Goal: Book appointment/travel/reservation

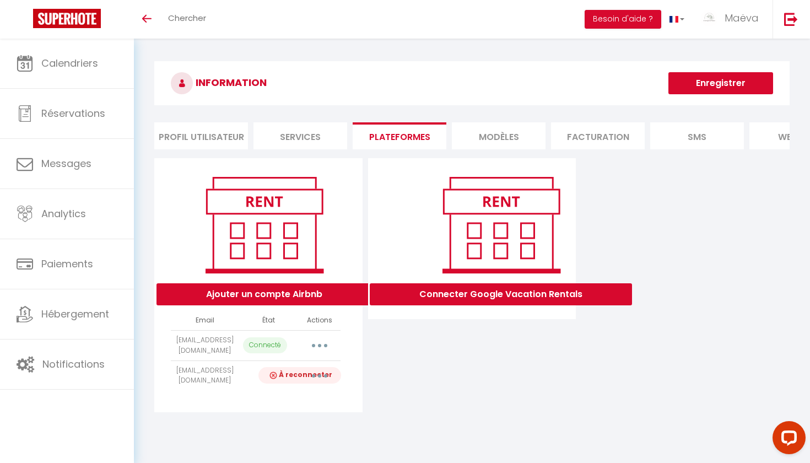
click at [289, 370] on p "À reconnecter" at bounding box center [299, 375] width 77 height 11
click at [271, 370] on img at bounding box center [273, 375] width 11 height 11
click at [320, 371] on button "button" at bounding box center [319, 376] width 31 height 18
click at [275, 439] on link "Reconnecter le compte" at bounding box center [271, 440] width 122 height 19
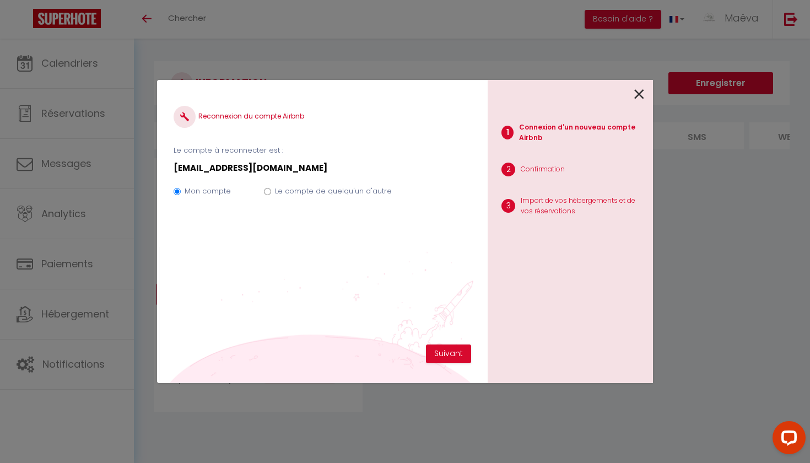
click at [327, 198] on div "Le compte de quelqu'un d'autre" at bounding box center [333, 193] width 117 height 15
click at [337, 186] on label "Le compte de quelqu'un d'autre" at bounding box center [333, 191] width 117 height 11
click at [271, 188] on input "Le compte de quelqu'un d'autre" at bounding box center [267, 191] width 7 height 7
radio input "true"
radio input "false"
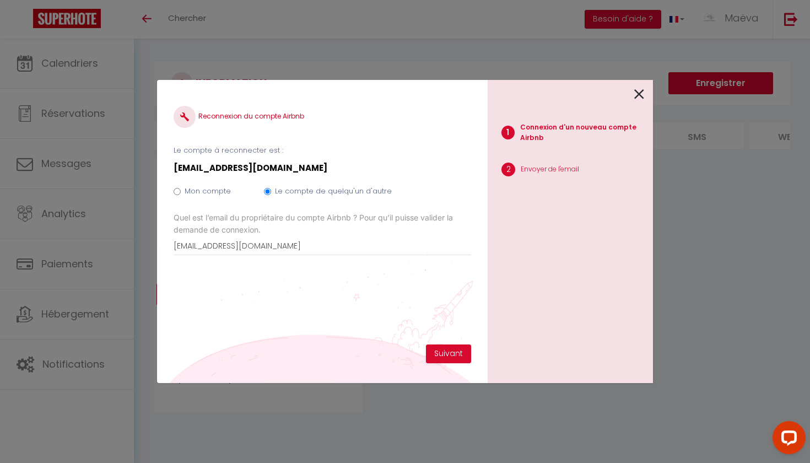
click at [641, 95] on icon at bounding box center [639, 94] width 10 height 17
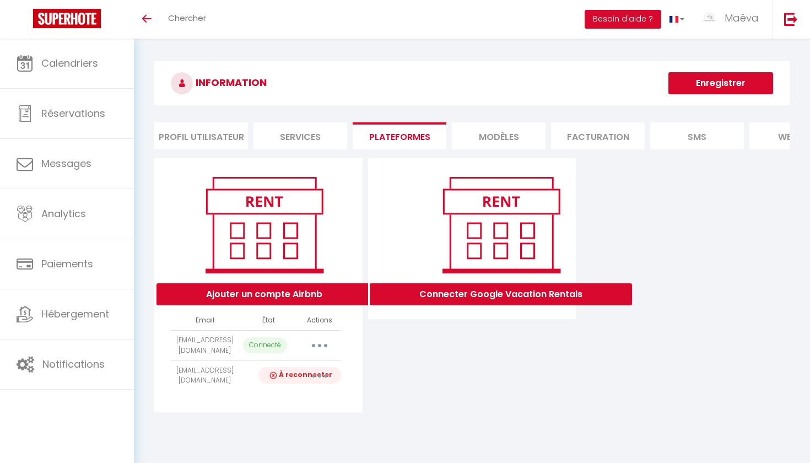
click at [482, 141] on li "MODÈLES" at bounding box center [499, 135] width 94 height 27
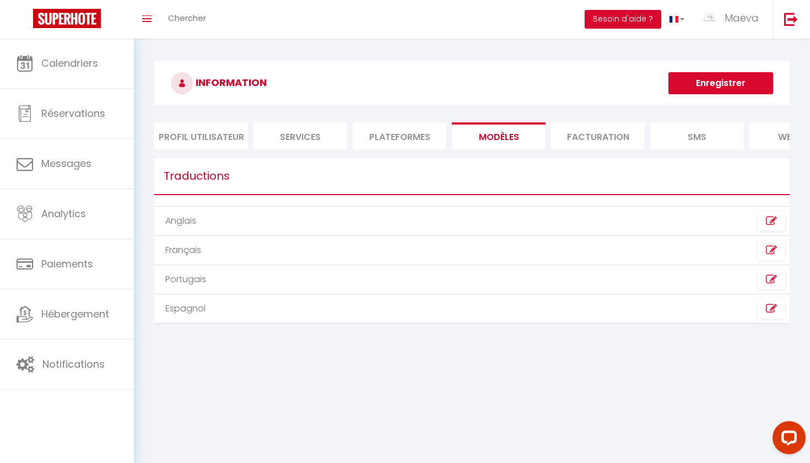
click at [385, 144] on li "Plateformes" at bounding box center [400, 135] width 94 height 27
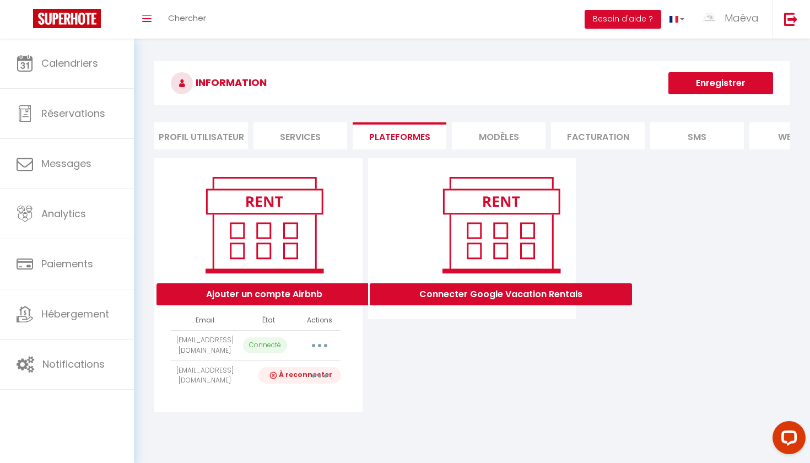
click at [327, 372] on button "button" at bounding box center [319, 376] width 31 height 18
click at [282, 441] on link "Reconnecter le compte" at bounding box center [271, 440] width 122 height 19
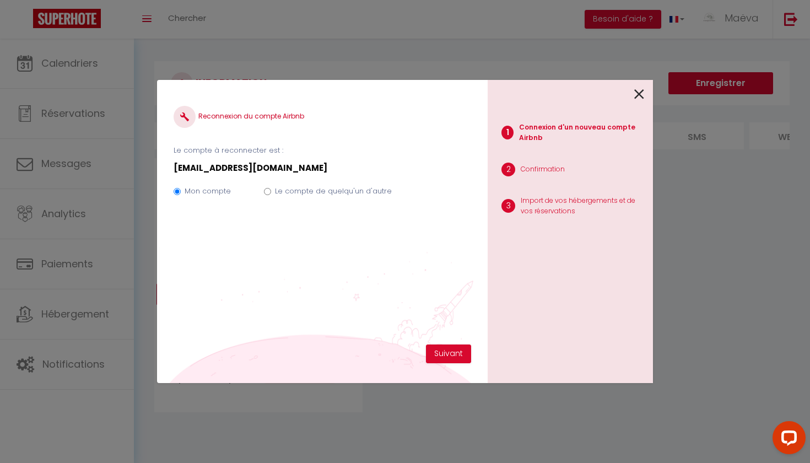
click at [340, 192] on label "Le compte de quelqu'un d'autre" at bounding box center [333, 191] width 117 height 11
click at [271, 192] on input "Le compte de quelqu'un d'autre" at bounding box center [267, 191] width 7 height 7
radio input "true"
radio input "false"
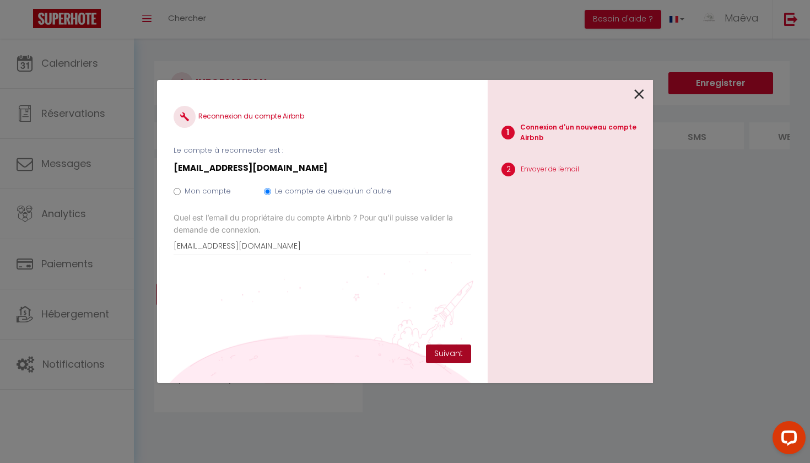
click at [456, 356] on button "Suivant" at bounding box center [448, 353] width 45 height 19
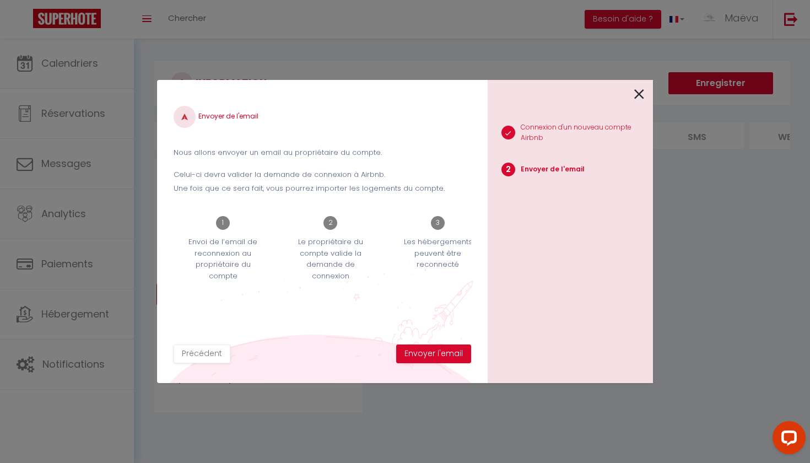
click at [456, 356] on button "Envoyer l'email" at bounding box center [433, 353] width 75 height 19
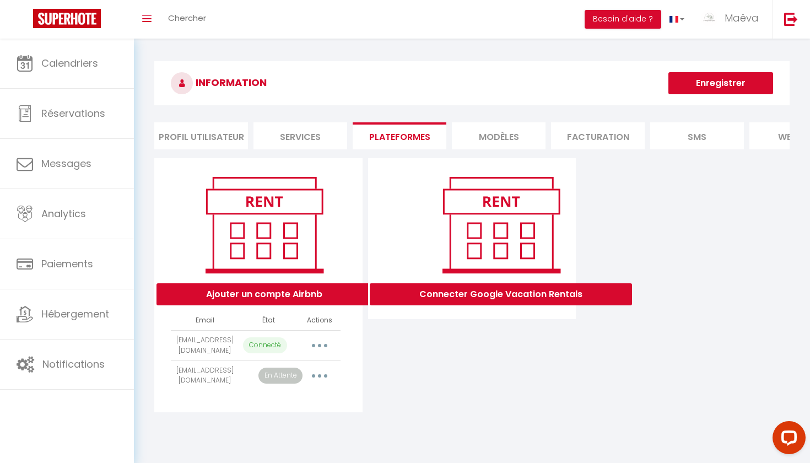
click at [328, 376] on button "button" at bounding box center [319, 376] width 31 height 18
click at [269, 445] on link "Reconnecter le compte" at bounding box center [271, 440] width 122 height 19
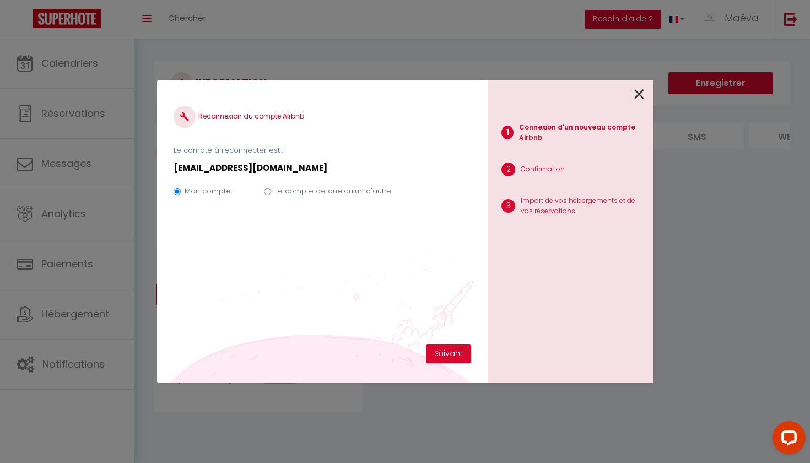
click at [639, 93] on icon at bounding box center [639, 94] width 10 height 17
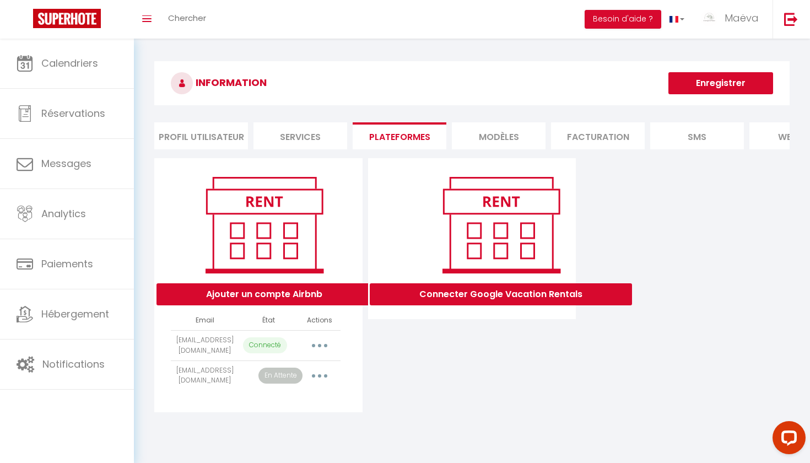
click at [323, 371] on button "button" at bounding box center [319, 376] width 31 height 18
click at [300, 396] on link "Importer les appartements" at bounding box center [271, 400] width 122 height 19
select select "61430"
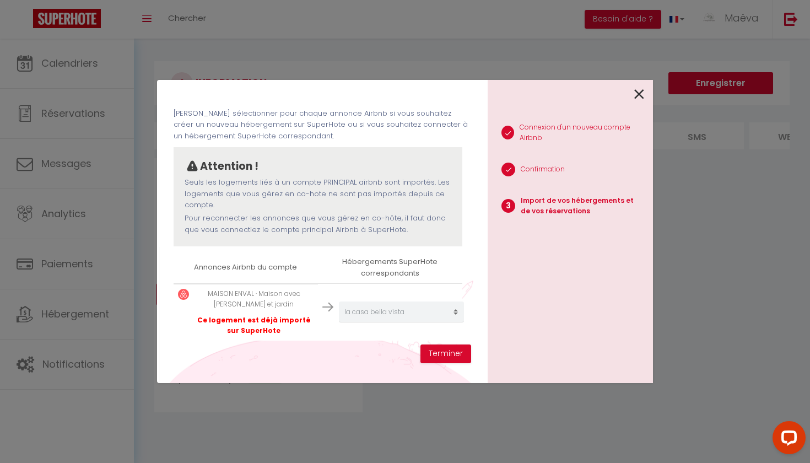
scroll to position [39, 0]
click at [457, 350] on button "Terminer" at bounding box center [445, 353] width 51 height 19
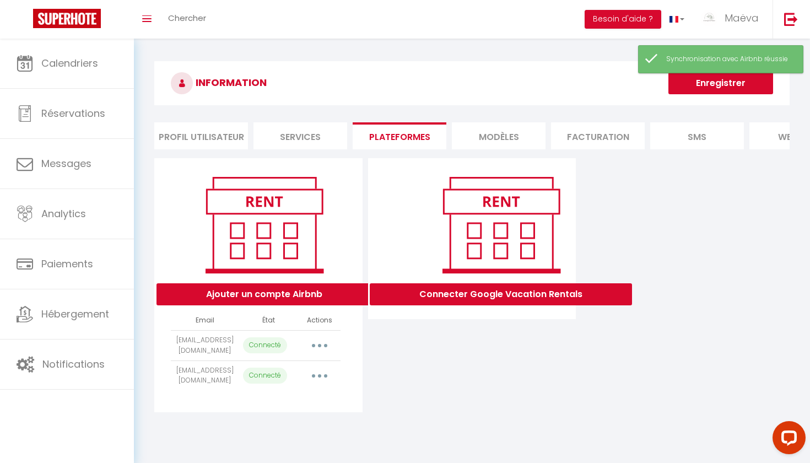
click at [390, 375] on div "Connecter Google Vacation Rentals" at bounding box center [472, 285] width 214 height 254
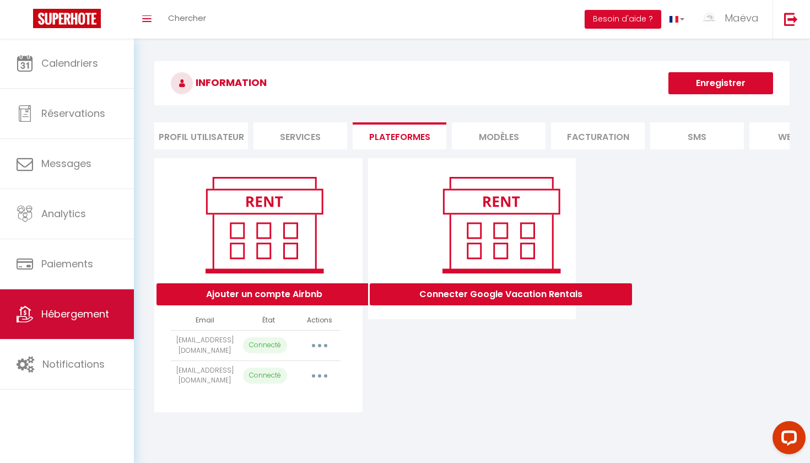
click at [102, 325] on link "Hébergement" at bounding box center [67, 314] width 134 height 50
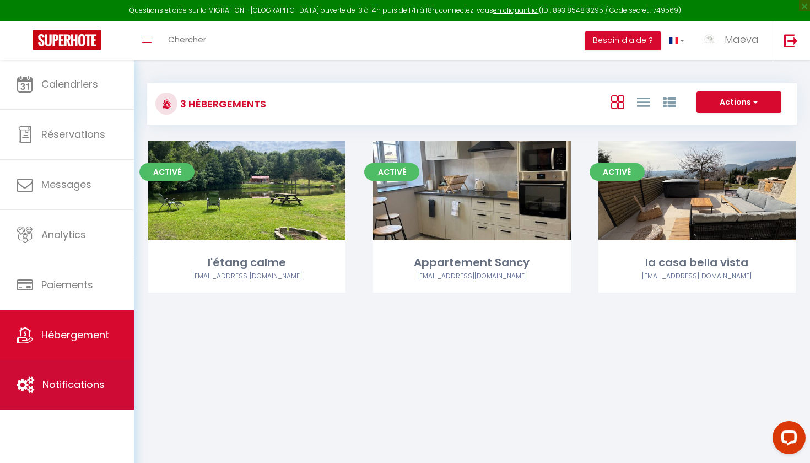
click at [43, 408] on link "Notifications" at bounding box center [67, 385] width 134 height 50
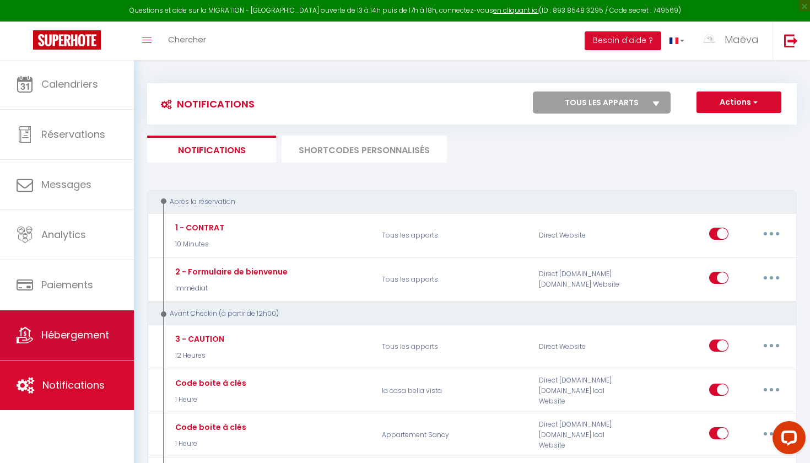
click at [63, 349] on link "Hébergement" at bounding box center [67, 335] width 134 height 50
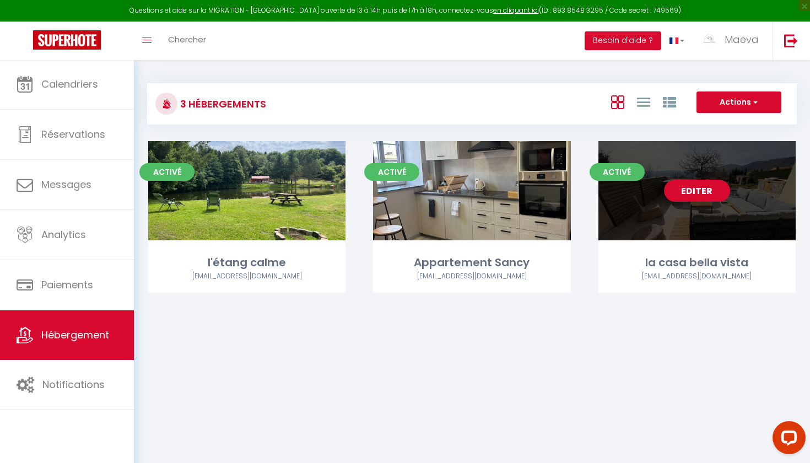
click at [694, 191] on link "Editer" at bounding box center [697, 191] width 66 height 22
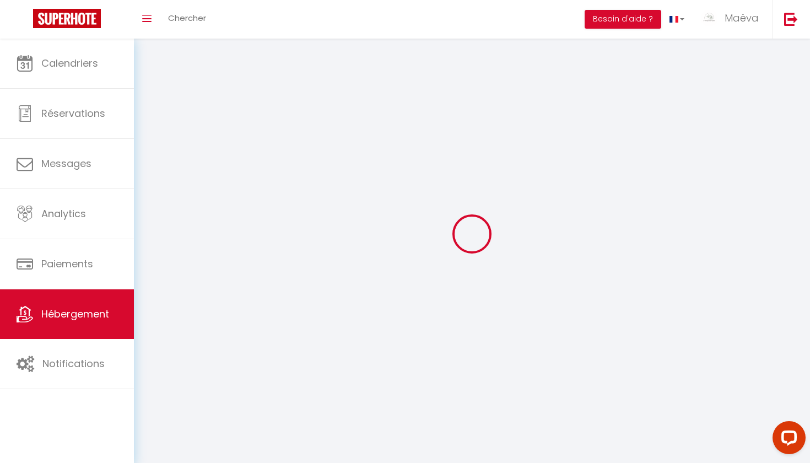
select select "1"
select select
select select "28"
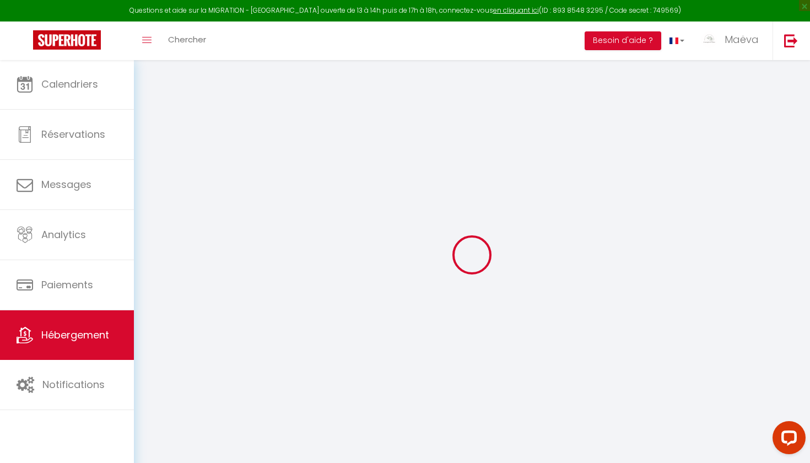
select select
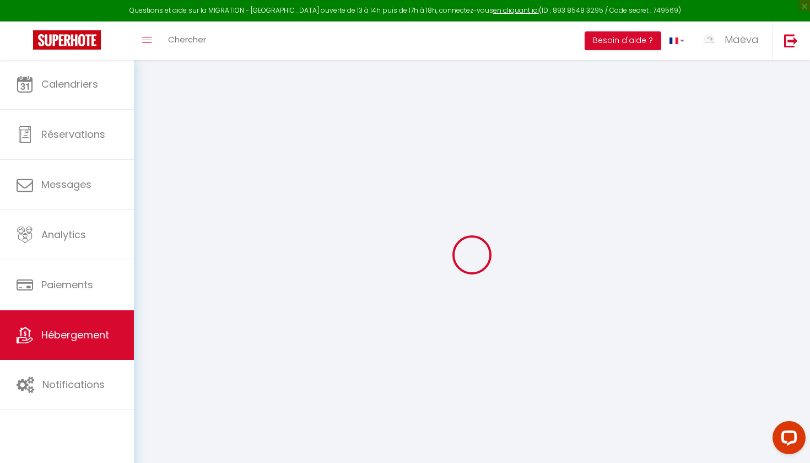
select select
checkbox input "false"
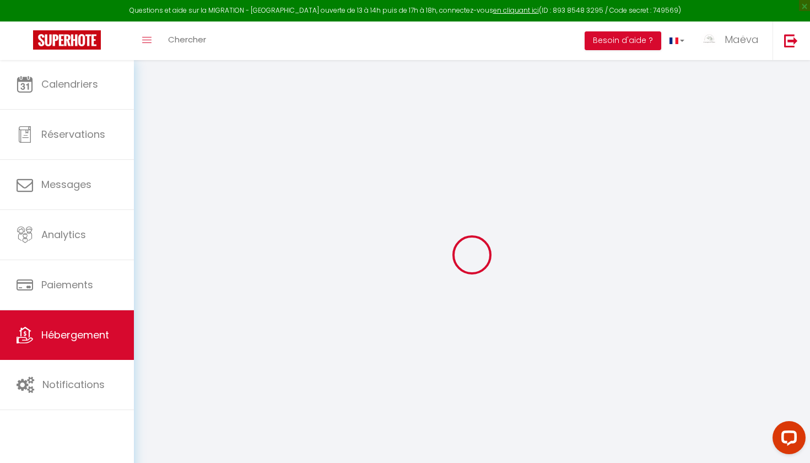
select select
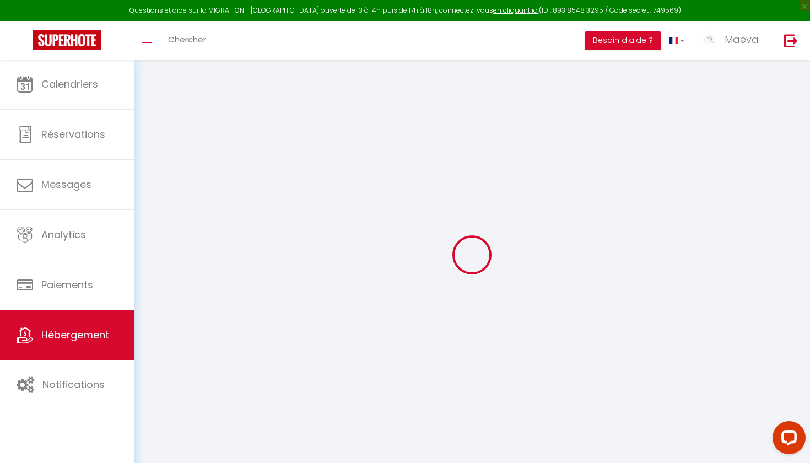
select select
checkbox input "false"
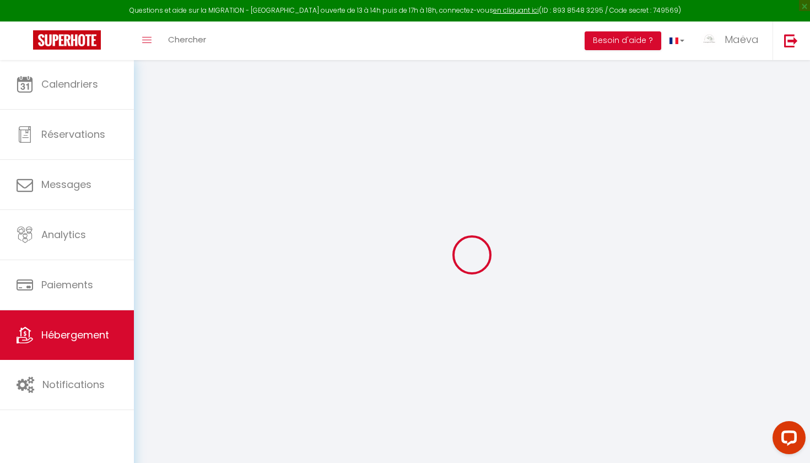
checkbox input "false"
select select
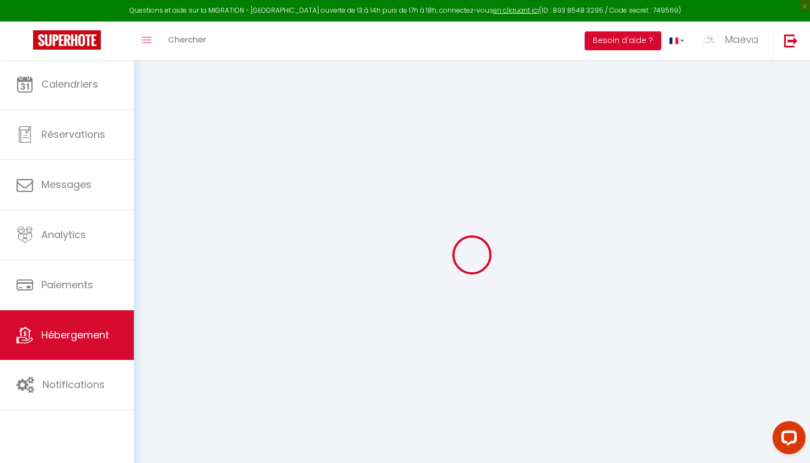
select select
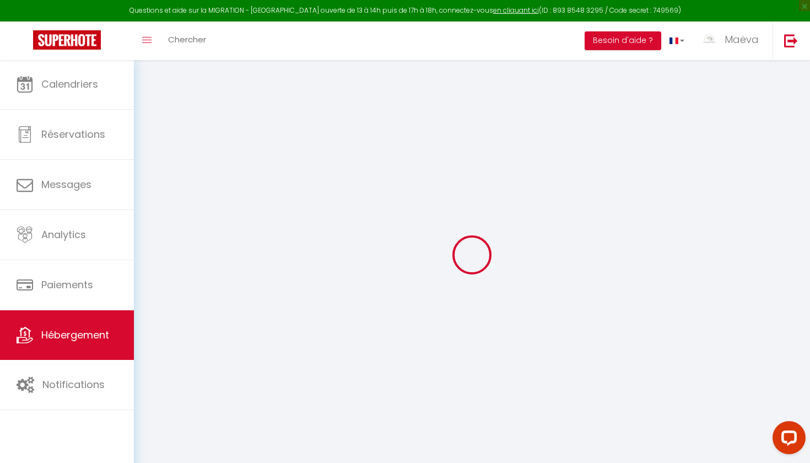
checkbox input "false"
select select
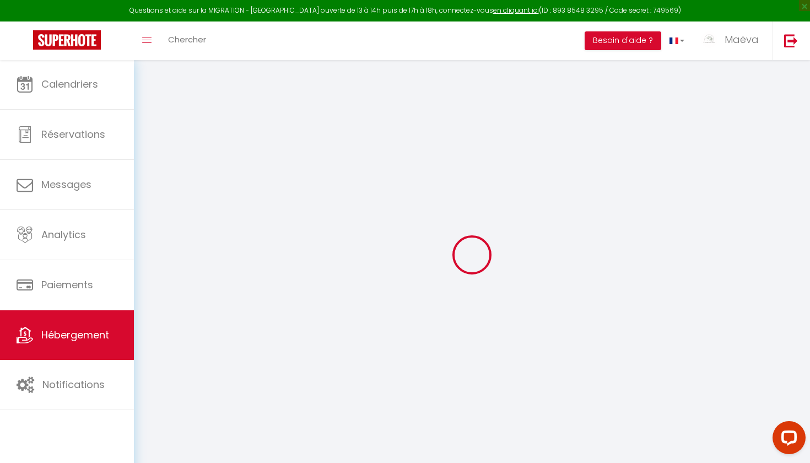
select select
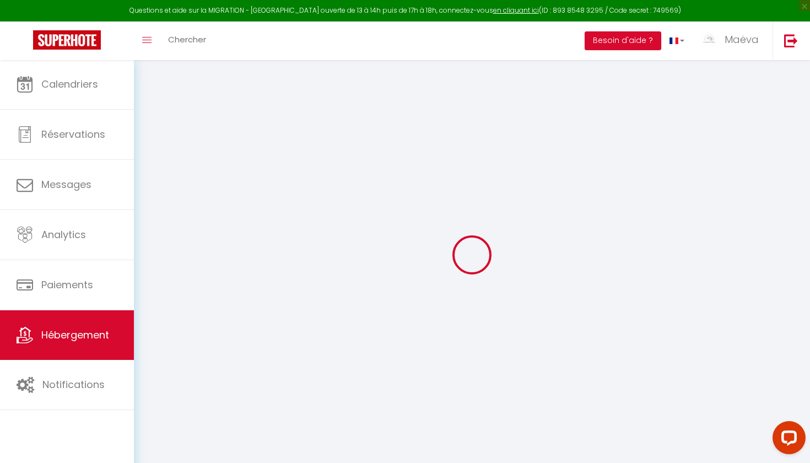
select select
checkbox input "false"
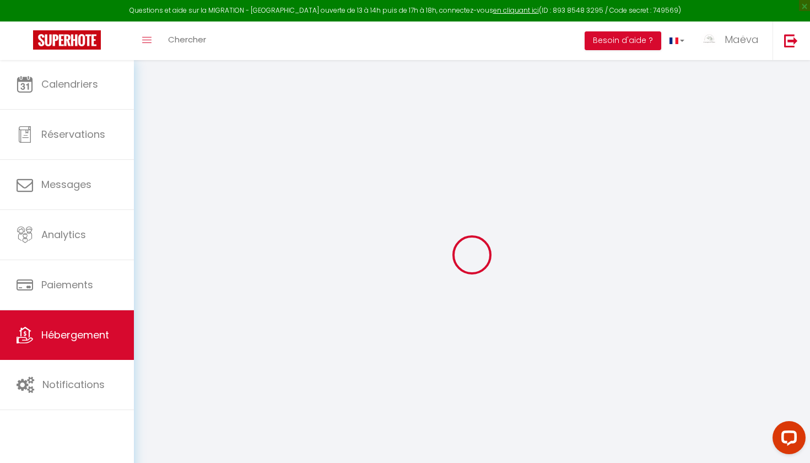
checkbox input "false"
select select
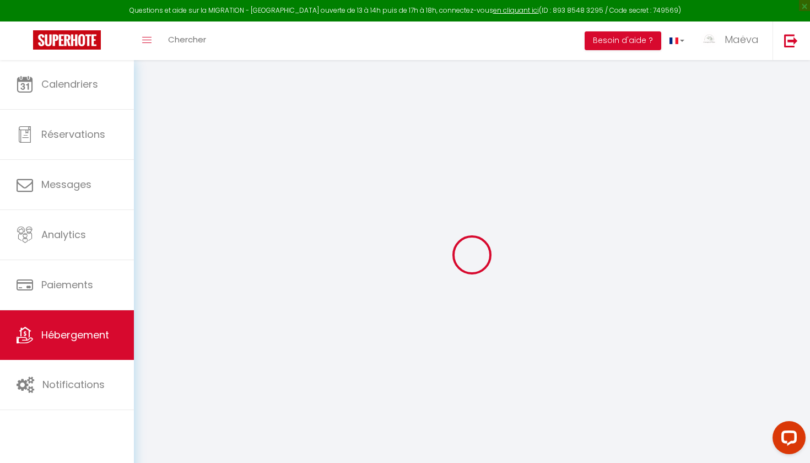
select select
checkbox input "false"
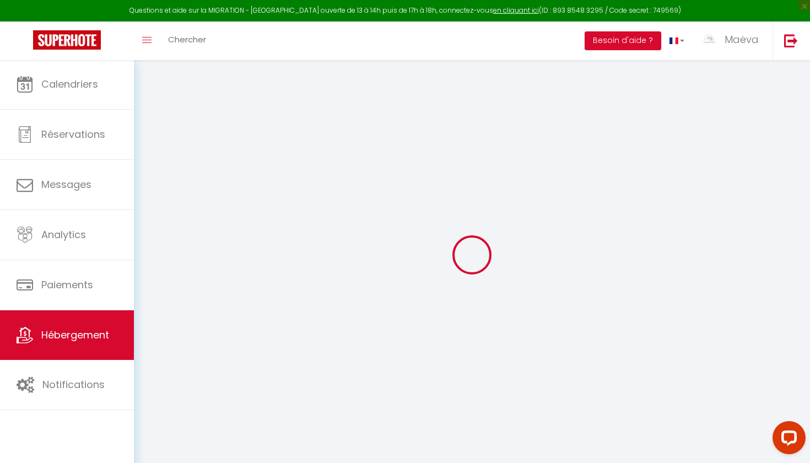
checkbox input "false"
select select
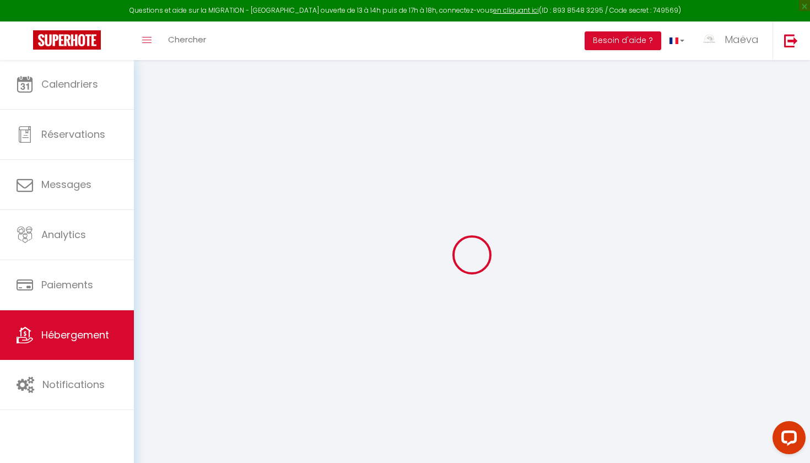
type input "la casa bella vista"
type input "[PERSON_NAME]"
select select "5"
select select "2"
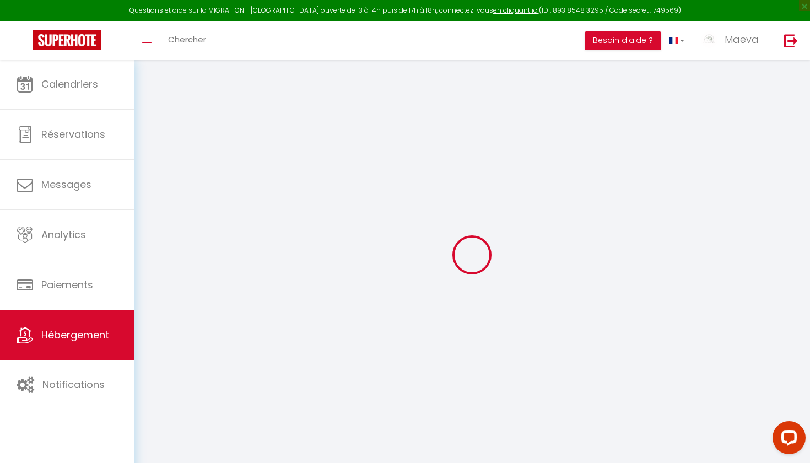
type input "115"
type input "100"
type input "5"
type input "3.60"
type input "677"
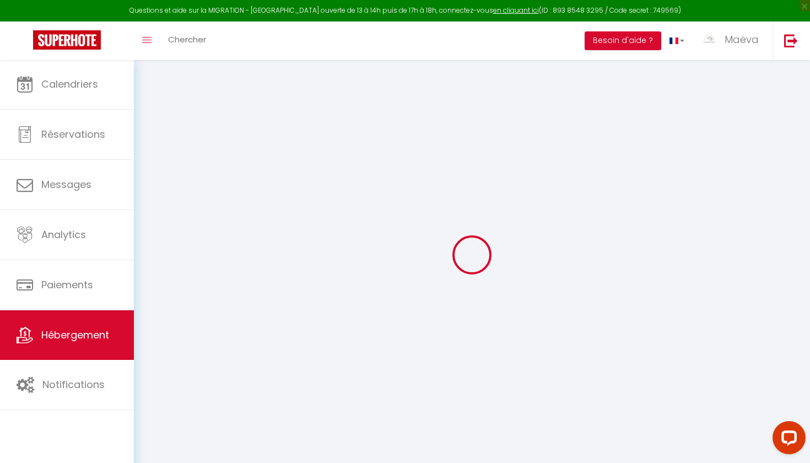
select select
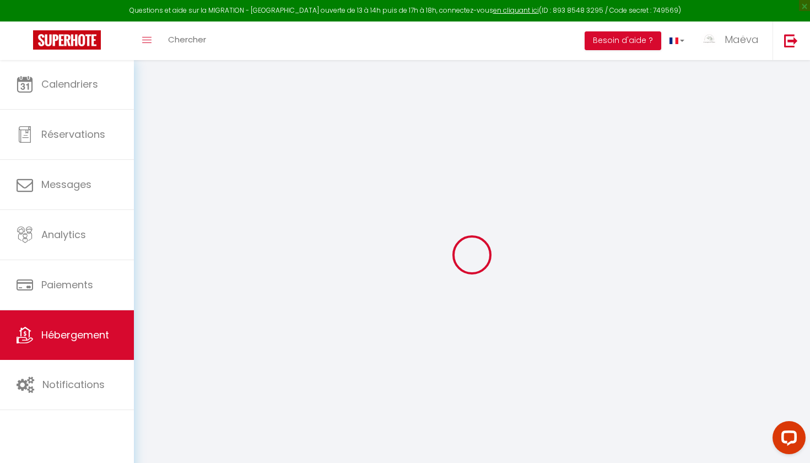
type input "[STREET_ADDRESS]"
type input "63530"
type input "Enval"
type input "[EMAIL_ADDRESS][DOMAIN_NAME]"
select select "13320"
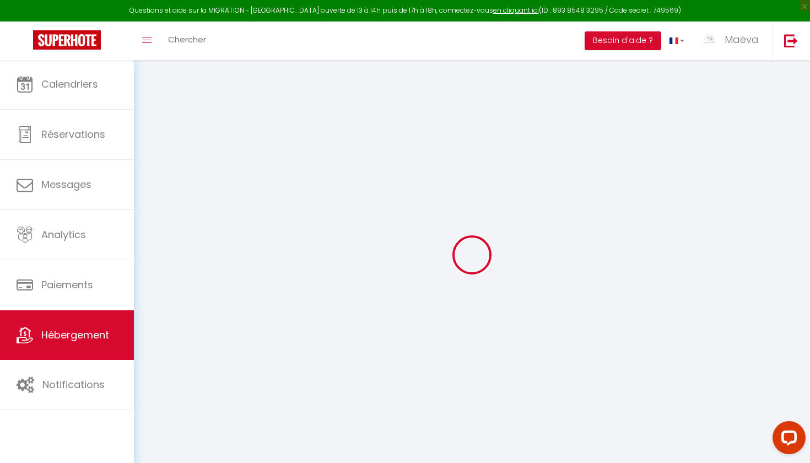
checkbox input "false"
radio input "true"
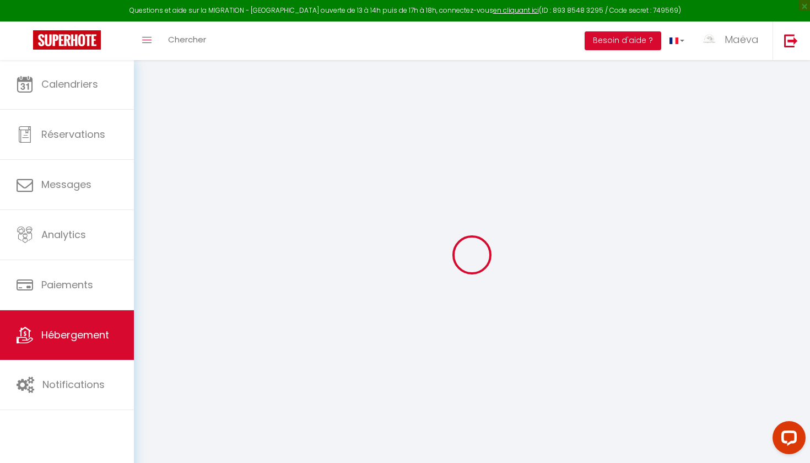
type input "15"
type input "100"
type input "0"
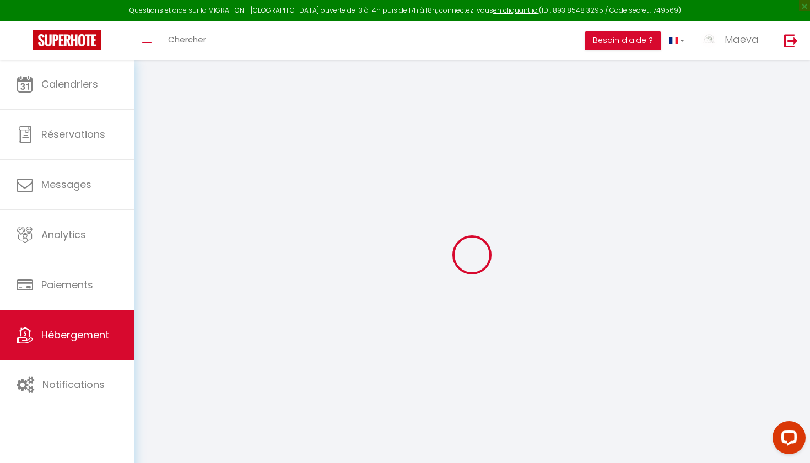
select select
checkbox input "false"
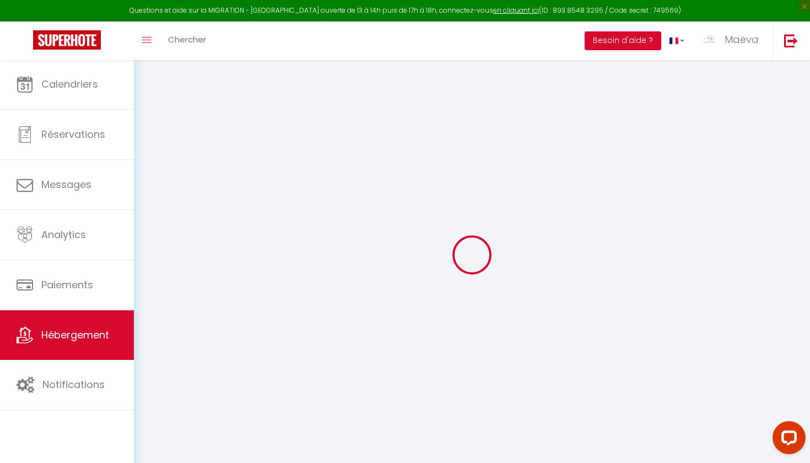
select select
checkbox input "false"
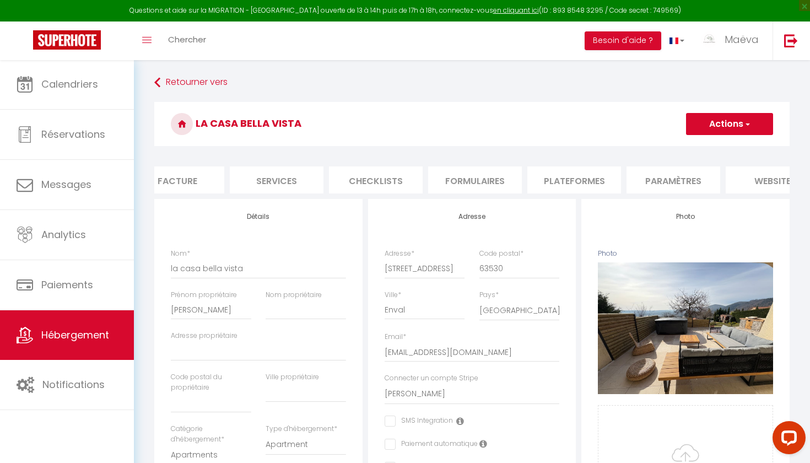
scroll to position [0, 228]
click at [751, 174] on li "website" at bounding box center [767, 179] width 94 height 27
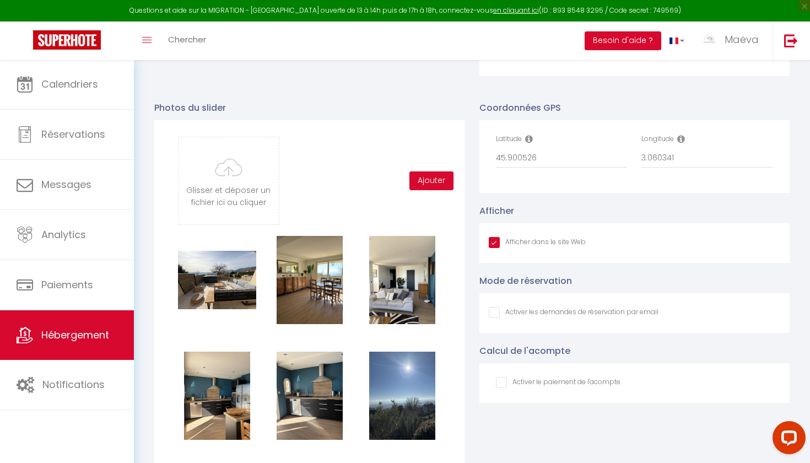
scroll to position [895, 0]
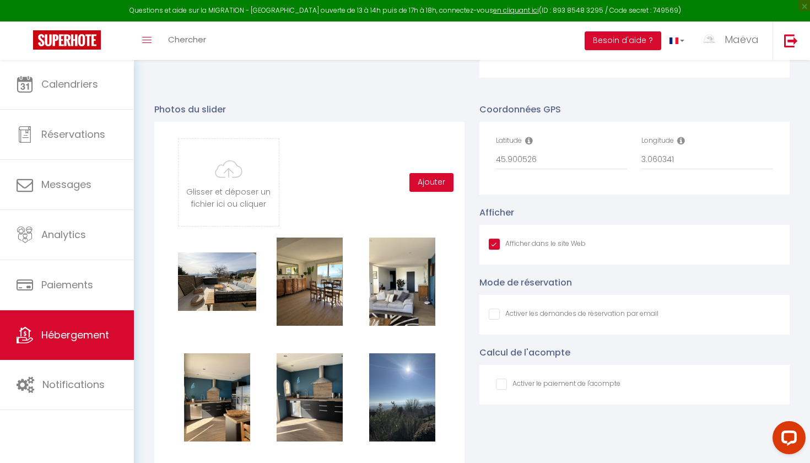
click at [521, 383] on input "checkbox" at bounding box center [558, 384] width 125 height 11
checkbox input "true"
checkbox input "false"
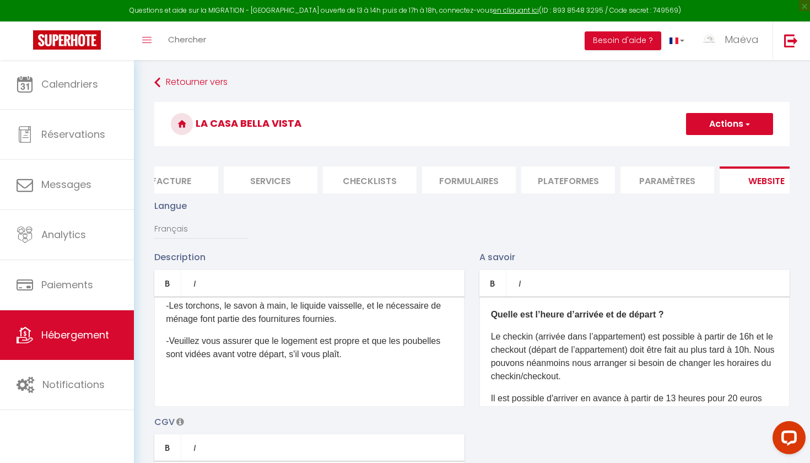
scroll to position [0, 0]
click at [727, 129] on button "Actions" at bounding box center [729, 124] width 87 height 22
click at [723, 148] on input "Enregistrer" at bounding box center [716, 148] width 41 height 11
checkbox input "true"
checkbox input "false"
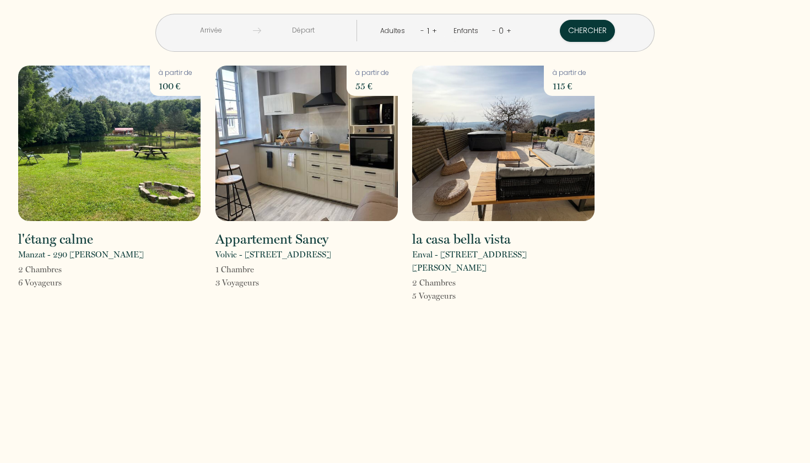
click at [515, 125] on img at bounding box center [503, 143] width 182 height 155
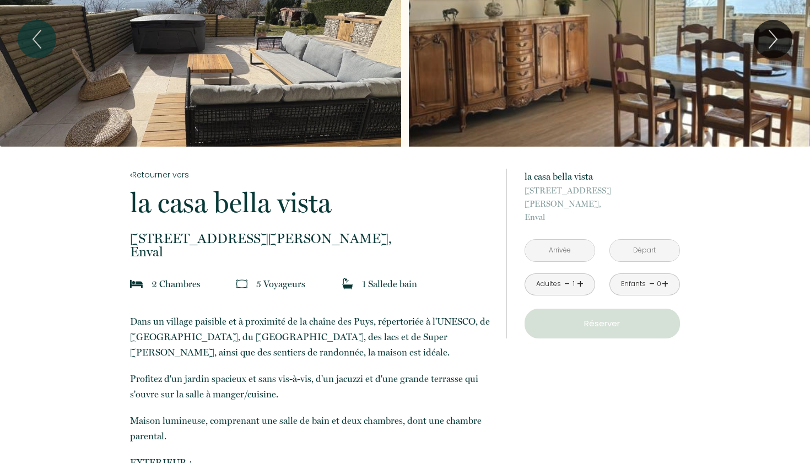
scroll to position [94, 0]
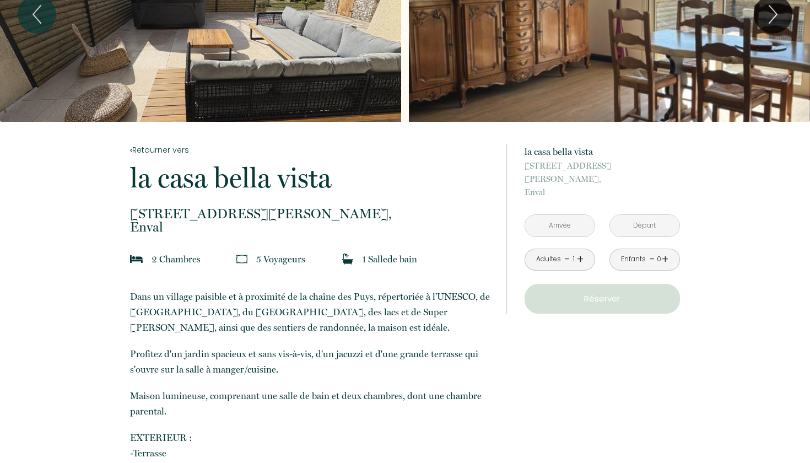
click at [552, 218] on input "text" at bounding box center [559, 225] width 69 height 21
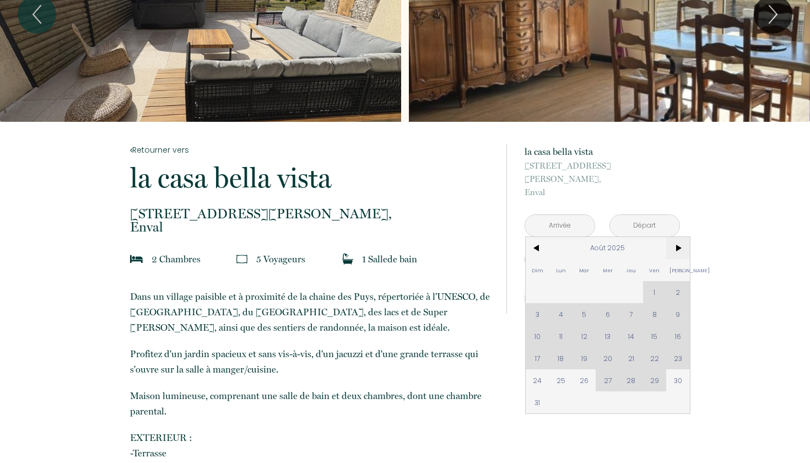
click at [678, 242] on span ">" at bounding box center [678, 248] width 24 height 22
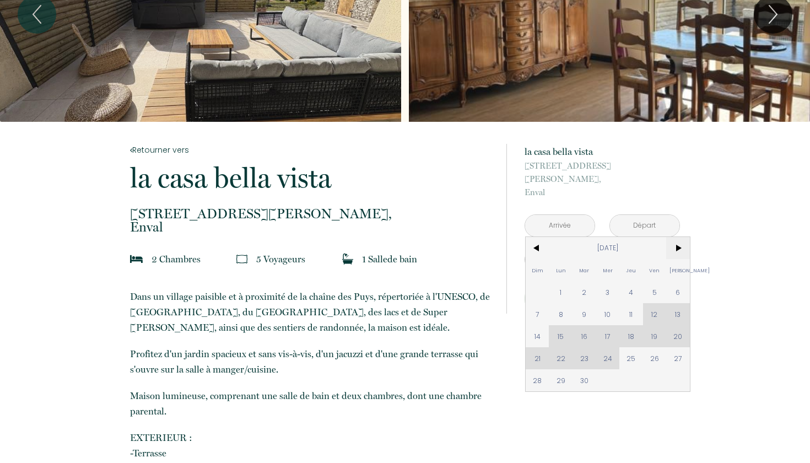
click at [678, 242] on span ">" at bounding box center [678, 248] width 24 height 22
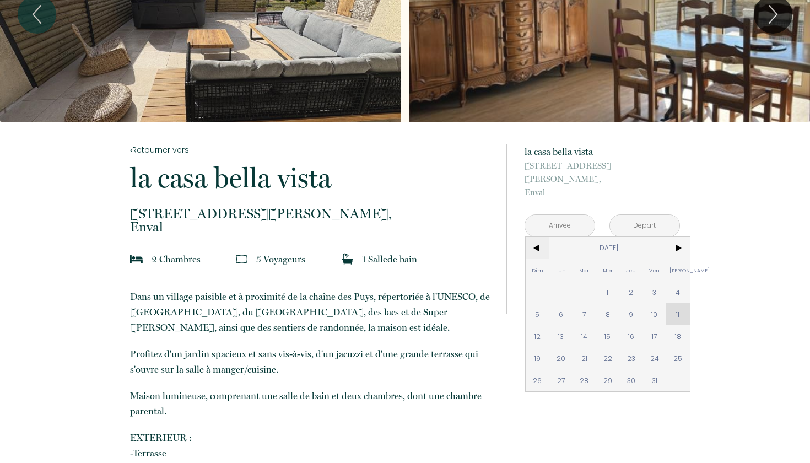
click at [544, 237] on span "<" at bounding box center [538, 248] width 24 height 22
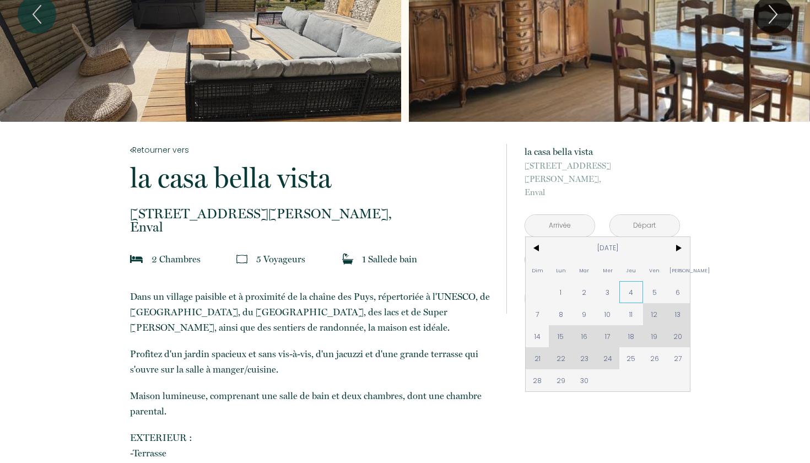
click at [637, 281] on span "4" at bounding box center [631, 292] width 24 height 22
type input "Jeu 04 Sep 2025"
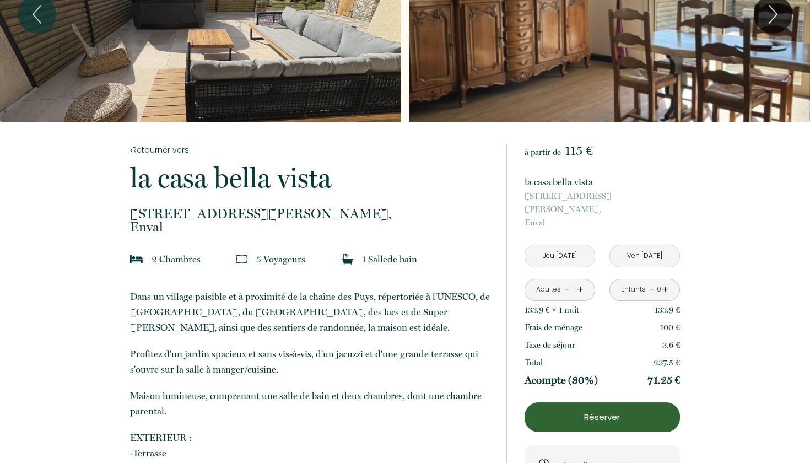
click at [634, 245] on input "Ven 05 Sep 2025" at bounding box center [644, 255] width 69 height 21
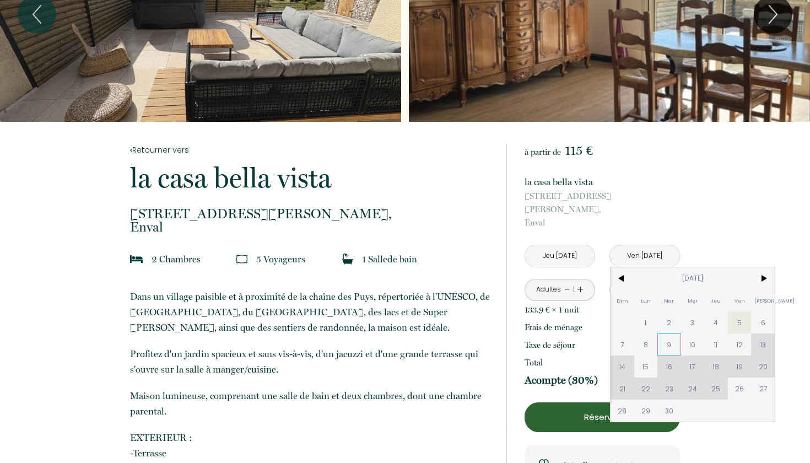
click at [659, 333] on span "9" at bounding box center [669, 344] width 24 height 22
type input "Mar 09 Sep 2025"
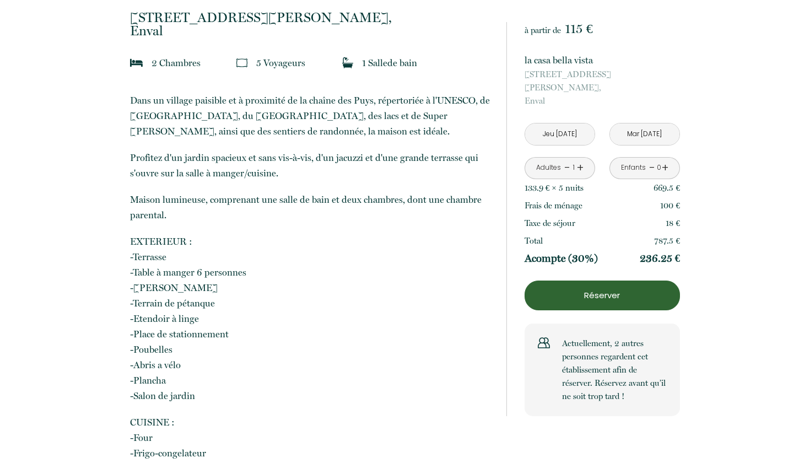
scroll to position [294, 0]
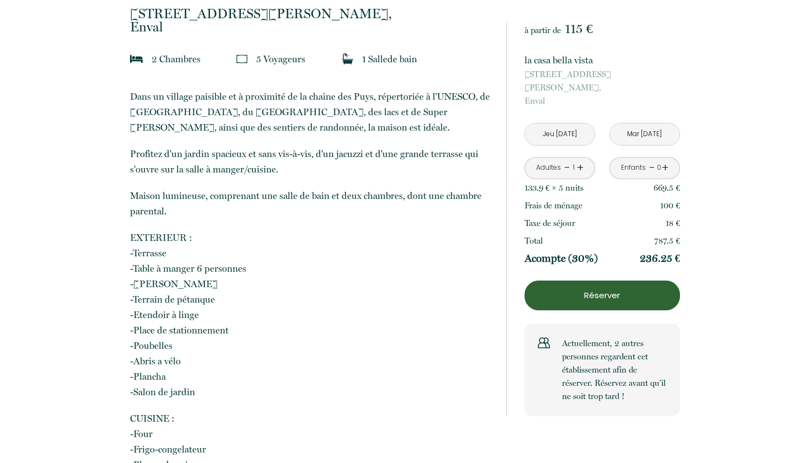
click at [613, 280] on button "Réserver" at bounding box center [602, 295] width 155 height 30
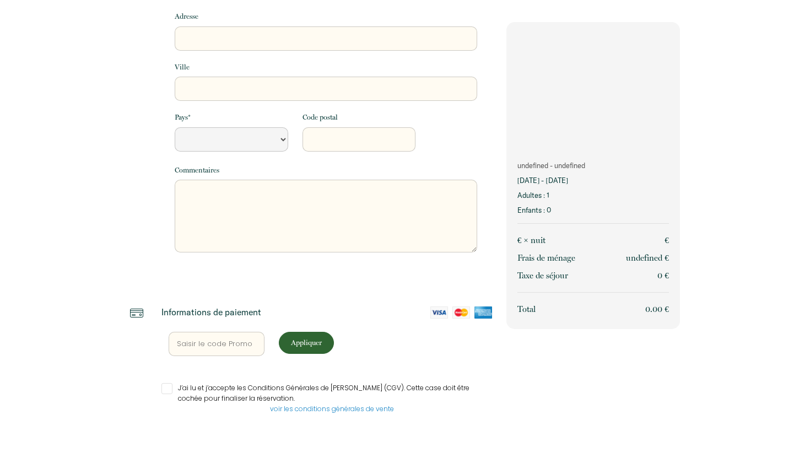
scroll to position [200, 0]
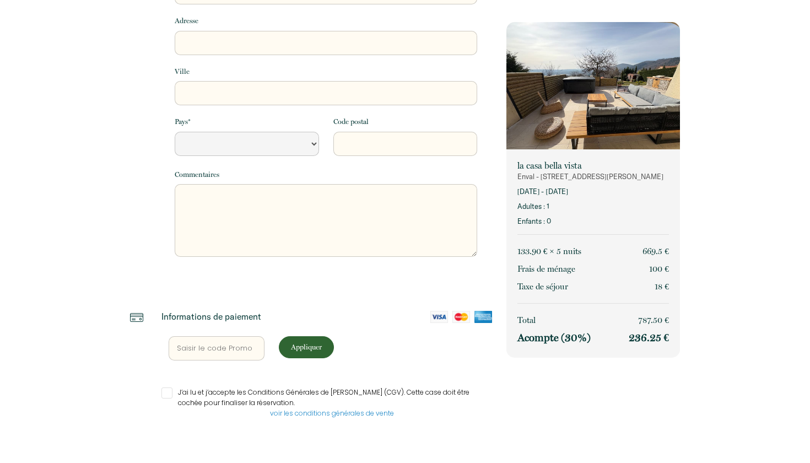
select select "Default select example"
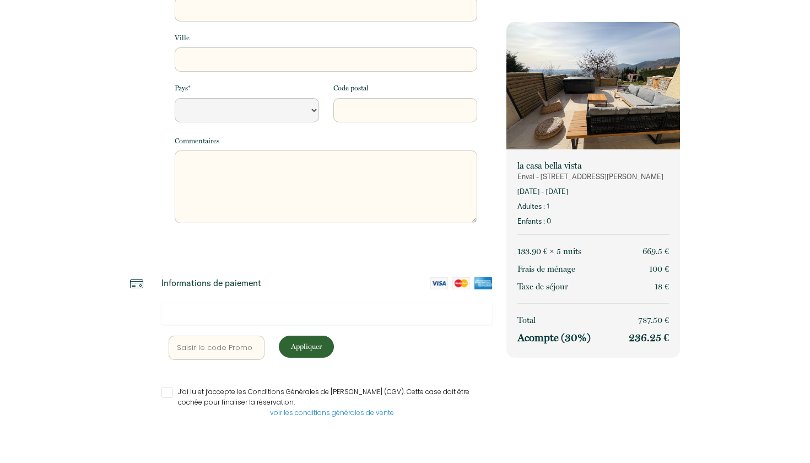
scroll to position [233, 0]
click at [355, 411] on link "voir les conditions générales de vente" at bounding box center [332, 412] width 124 height 9
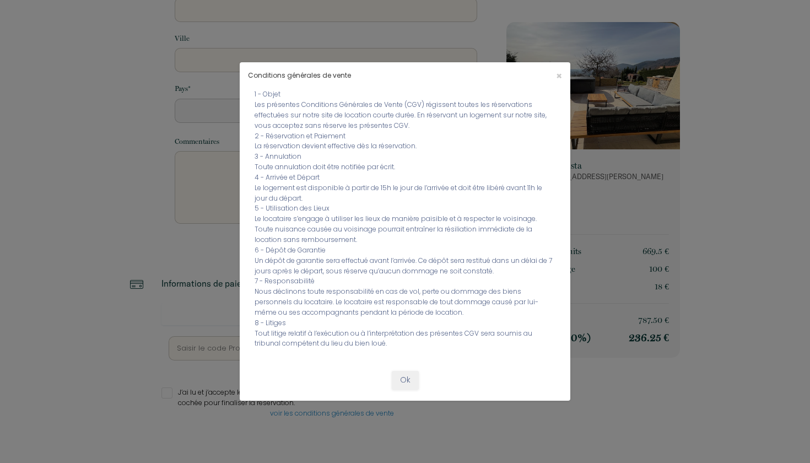
click at [403, 374] on button "Ok" at bounding box center [405, 380] width 27 height 19
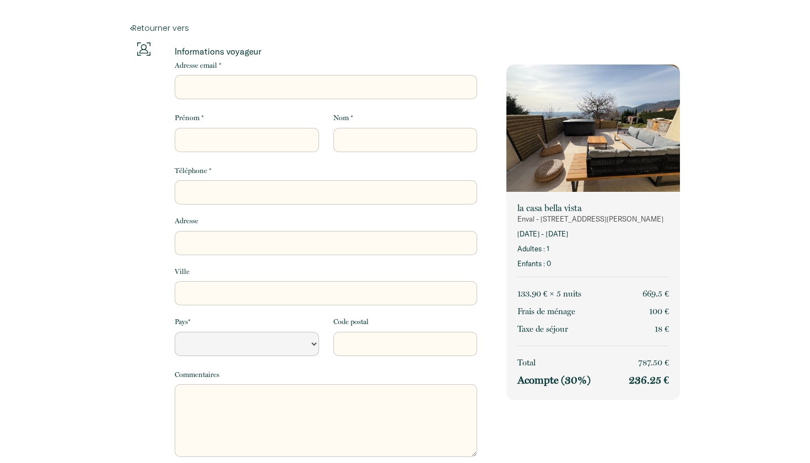
scroll to position [0, 0]
click at [172, 28] on link "Retourner vers" at bounding box center [405, 28] width 550 height 12
